Goal: Task Accomplishment & Management: Complete application form

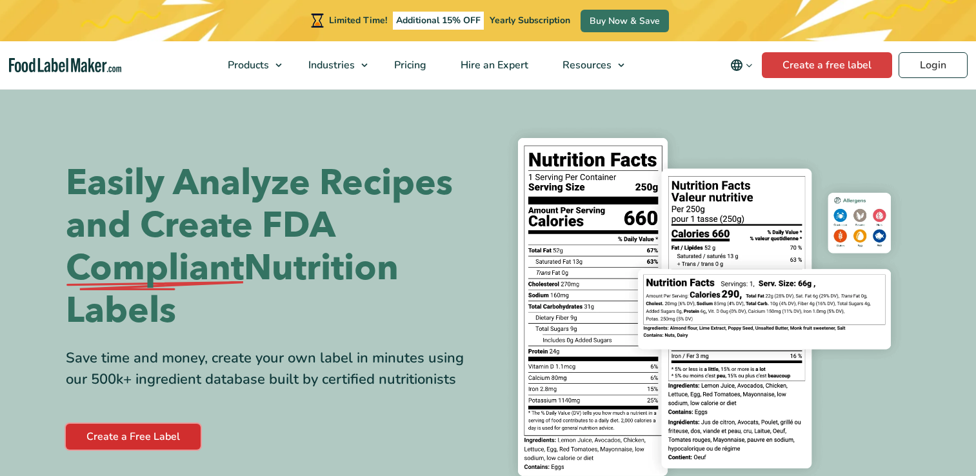
drag, startPoint x: 0, startPoint y: 0, endPoint x: 146, endPoint y: 350, distance: 379.1
click at [146, 424] on link "Create a Free Label" at bounding box center [133, 437] width 135 height 26
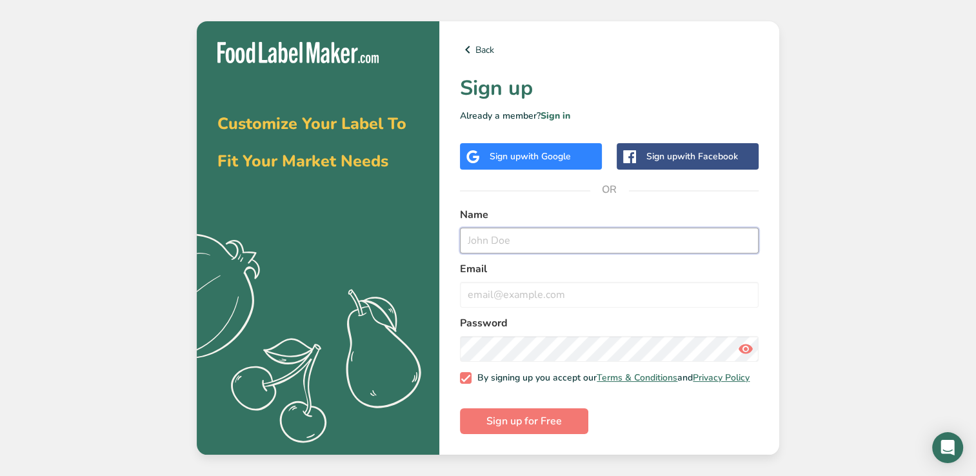
click at [529, 237] on input "text" at bounding box center [609, 241] width 299 height 26
type input "Jane Treu"
click at [485, 296] on input "email" at bounding box center [609, 295] width 299 height 26
type input "jtreu@stumail.fhtc.edu"
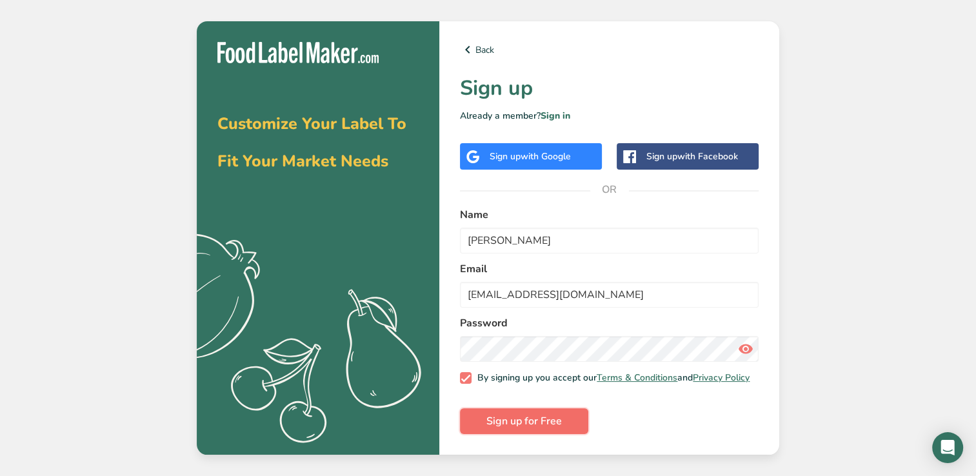
click at [496, 429] on span "Sign up for Free" at bounding box center [523, 421] width 75 height 15
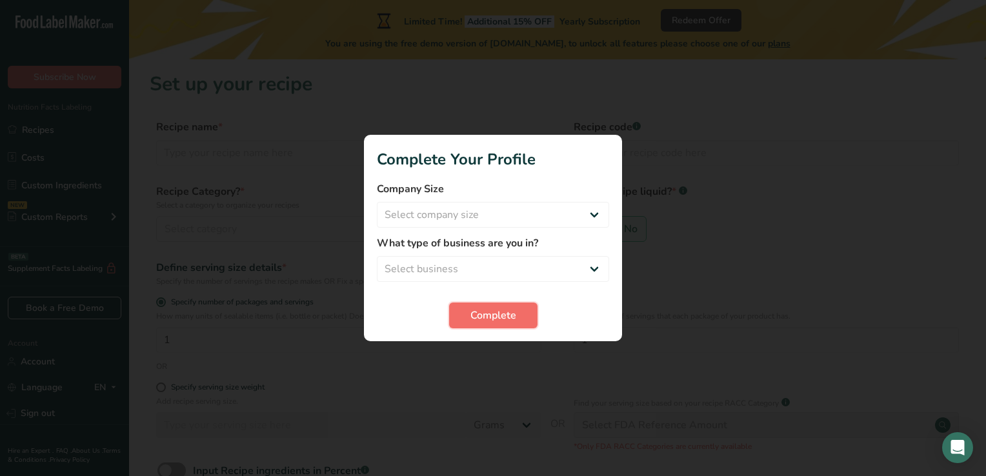
click at [496, 325] on button "Complete" at bounding box center [493, 316] width 88 height 26
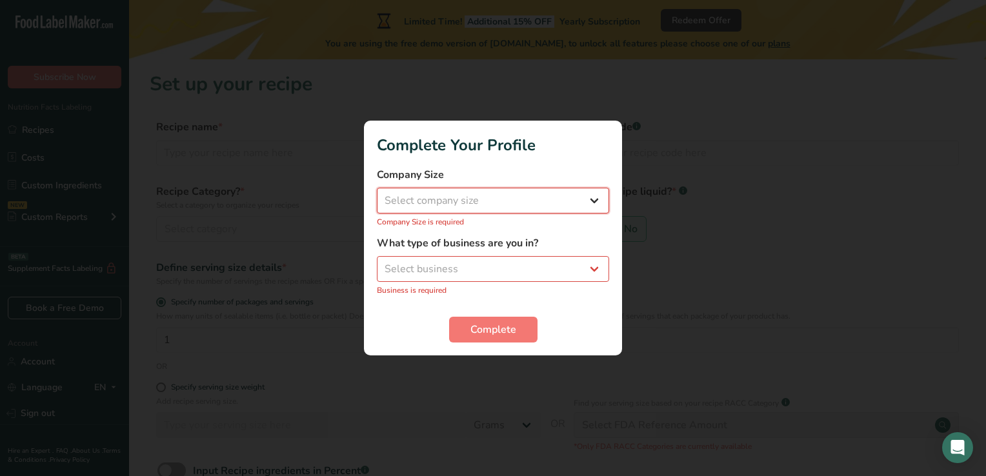
click at [510, 213] on select "Select company size Fewer than 10 Employees 10 to 50 Employees 51 to 500 Employ…" at bounding box center [493, 201] width 232 height 26
